Goal: Use online tool/utility: Utilize a website feature to perform a specific function

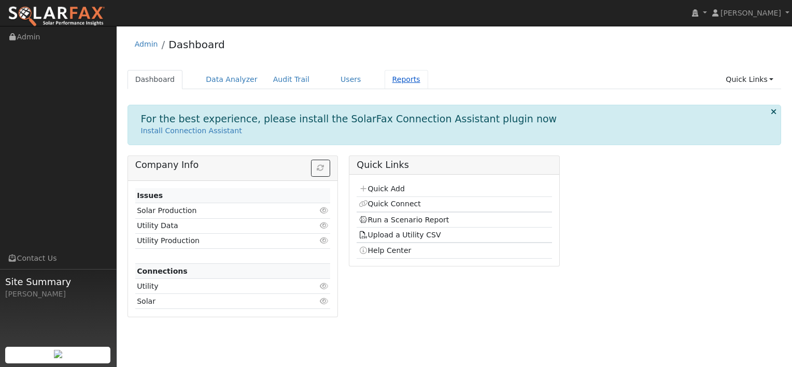
click at [385, 79] on link "Reports" at bounding box center [407, 79] width 44 height 19
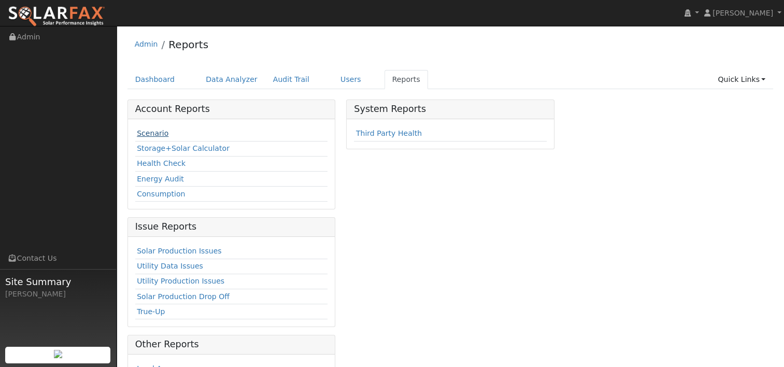
click at [150, 135] on link "Scenario" at bounding box center [153, 133] width 32 height 8
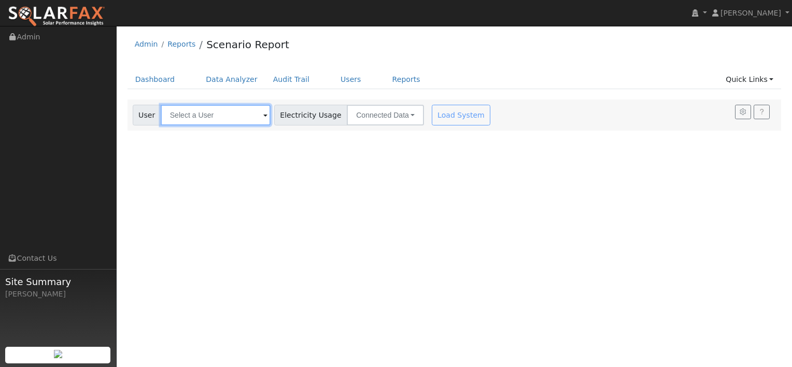
click at [198, 119] on input "text" at bounding box center [216, 115] width 110 height 21
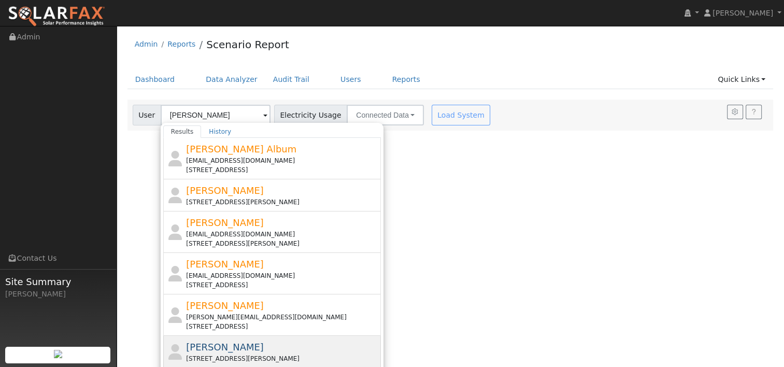
click at [220, 350] on span "Jeffrey Polder" at bounding box center [225, 347] width 78 height 11
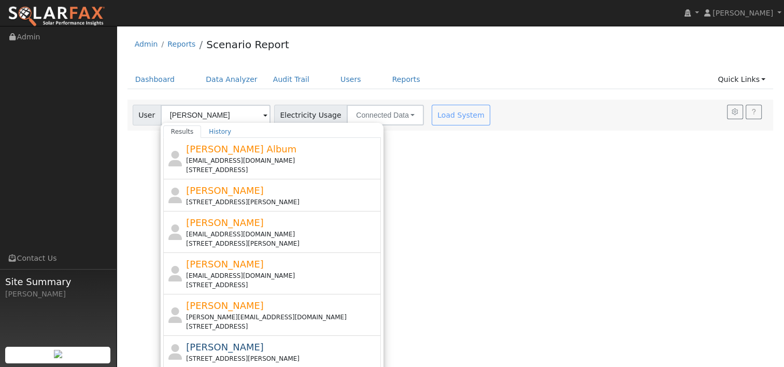
type input "Jeffrey Polder"
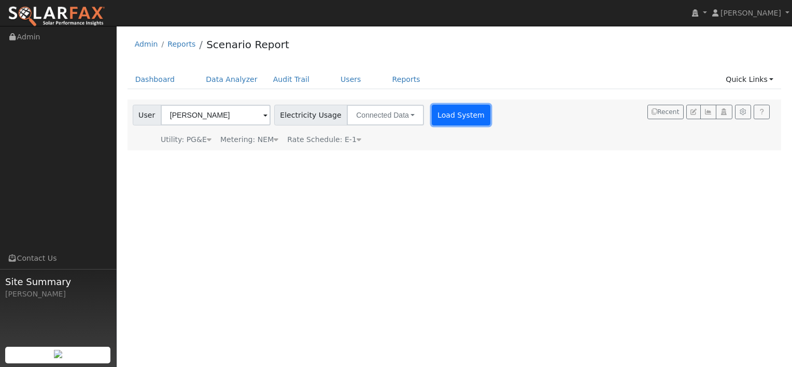
click at [432, 111] on button "Load System" at bounding box center [461, 115] width 59 height 21
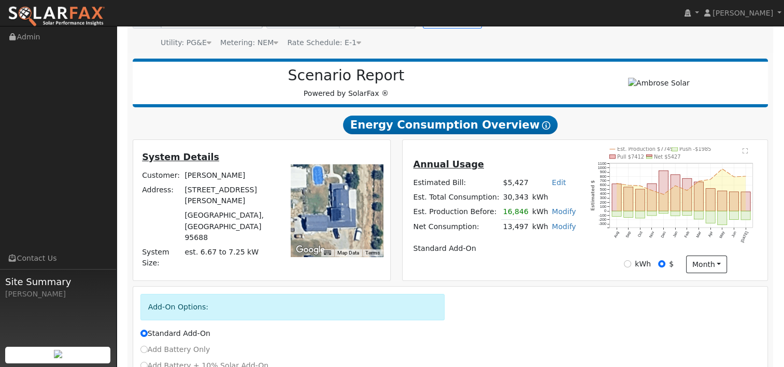
scroll to position [188, 0]
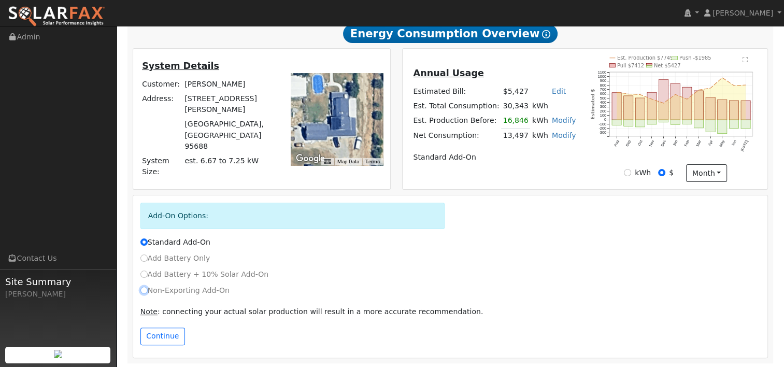
click at [143, 290] on input "Non-Exporting Add-On" at bounding box center [143, 290] width 7 height 7
radio input "true"
radio input "false"
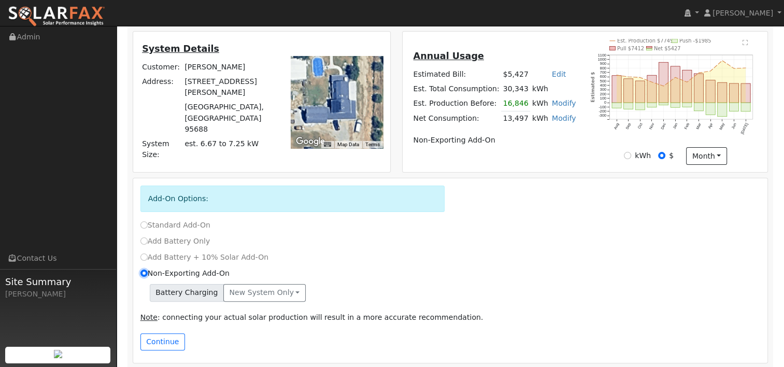
scroll to position [210, 0]
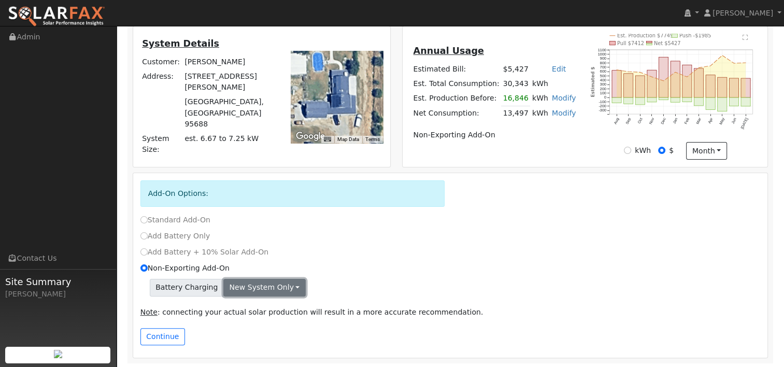
click at [284, 284] on button "New system only" at bounding box center [264, 288] width 82 height 18
click at [256, 324] on link "Both systems" at bounding box center [262, 323] width 77 height 15
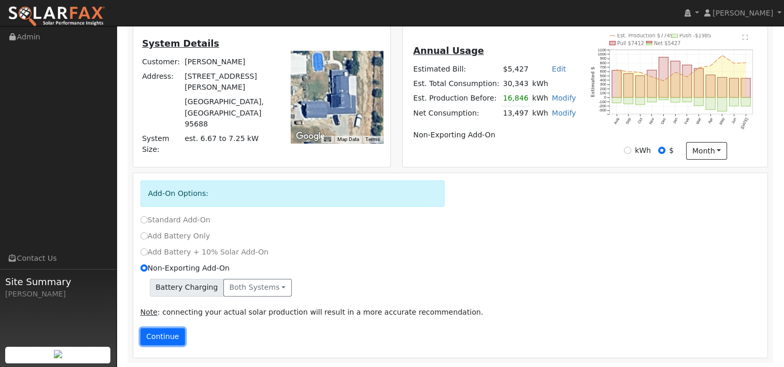
click at [153, 334] on button "Continue" at bounding box center [162, 337] width 45 height 18
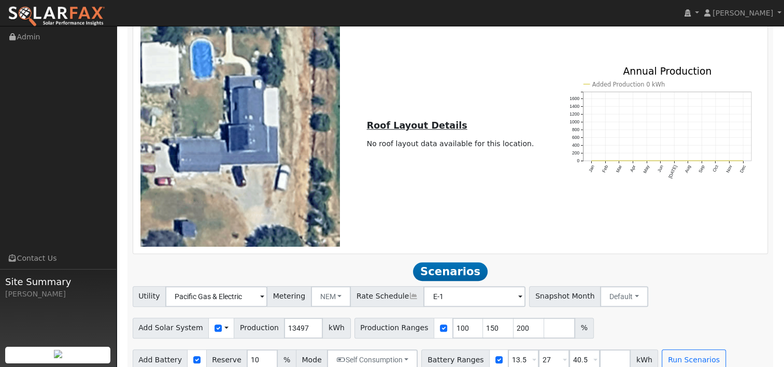
scroll to position [560, 0]
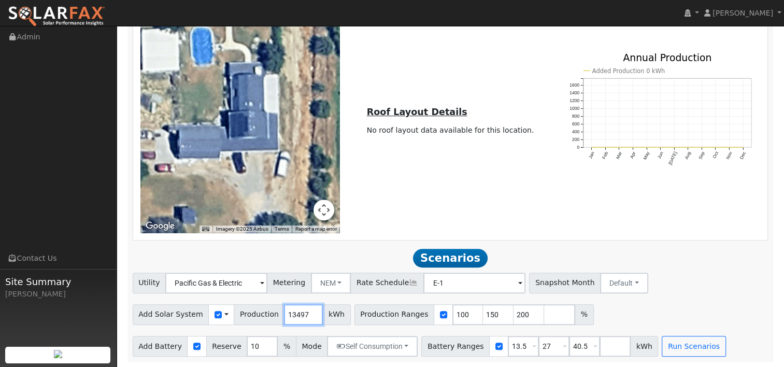
drag, startPoint x: 297, startPoint y: 315, endPoint x: 231, endPoint y: 314, distance: 65.8
click at [232, 315] on div "Add Solar System Use CSV Data Production 13497 kWh" at bounding box center [242, 314] width 218 height 21
type input "9798"
click at [415, 202] on div "← Move left → Move right ↑ Move up ↓ Move down + Zoom in - Zoom out Home Jump l…" at bounding box center [450, 115] width 631 height 233
click at [424, 207] on div "← Move left → Move right ↑ Move up ↓ Move down + Zoom in - Zoom out Home Jump l…" at bounding box center [450, 115] width 631 height 233
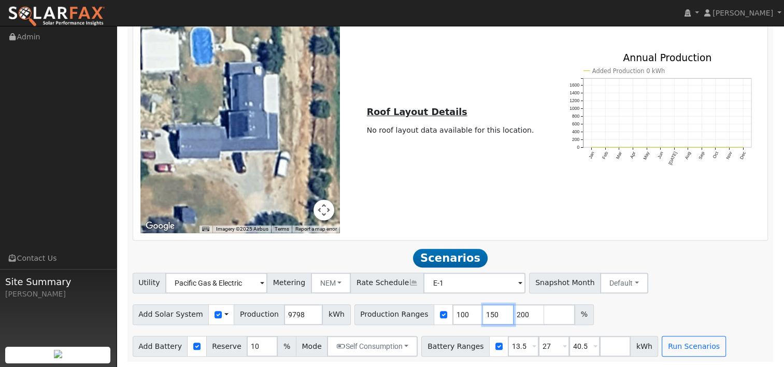
click at [483, 314] on input "150" at bounding box center [498, 314] width 31 height 21
type input "200"
click at [483, 315] on input "200" at bounding box center [498, 314] width 31 height 21
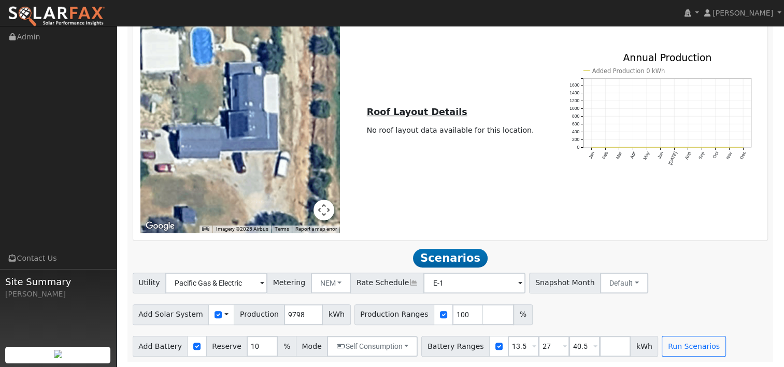
click at [503, 222] on div "← Move left → Move right ↑ Move up ↓ Move down + Zoom in - Zoom out Home Jump l…" at bounding box center [450, 115] width 631 height 233
click at [508, 346] on input "13.5" at bounding box center [523, 346] width 31 height 21
type input "0"
click at [539, 344] on input "27" at bounding box center [554, 346] width 31 height 21
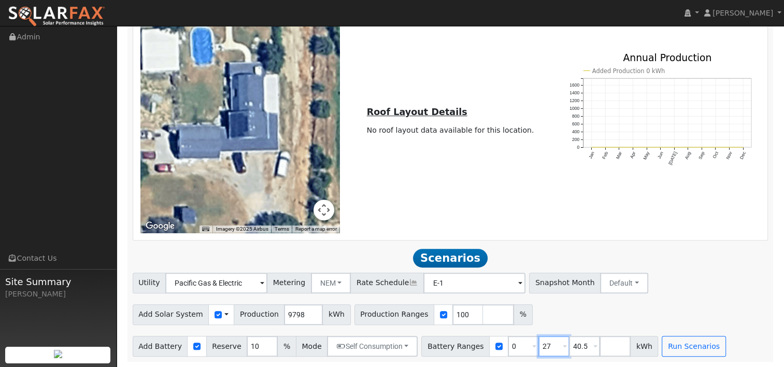
click at [539, 344] on input "27" at bounding box center [554, 346] width 31 height 21
type input "40.5"
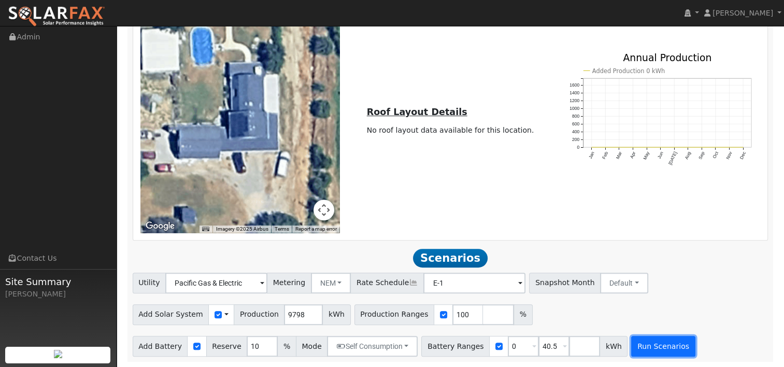
click at [642, 349] on button "Run Scenarios" at bounding box center [663, 346] width 64 height 21
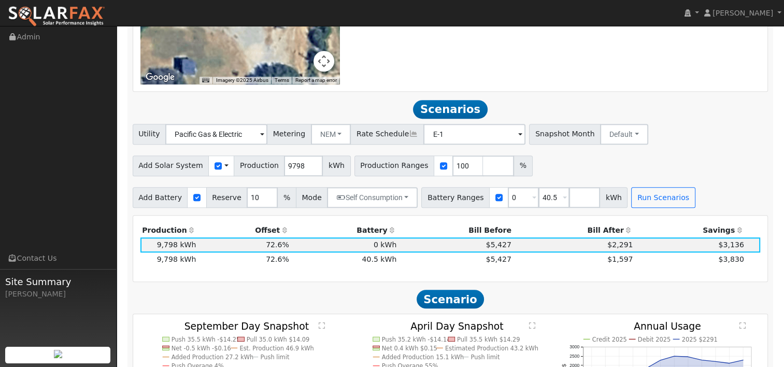
scroll to position [776, 0]
